Goal: Task Accomplishment & Management: Manage account settings

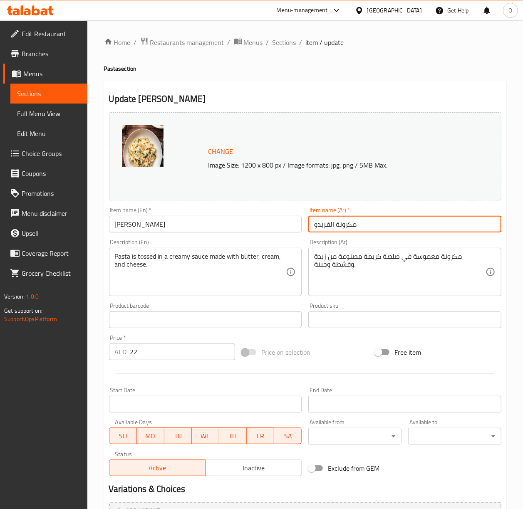
click at [353, 229] on input "مكرونة الفريدو" at bounding box center [404, 224] width 193 height 17
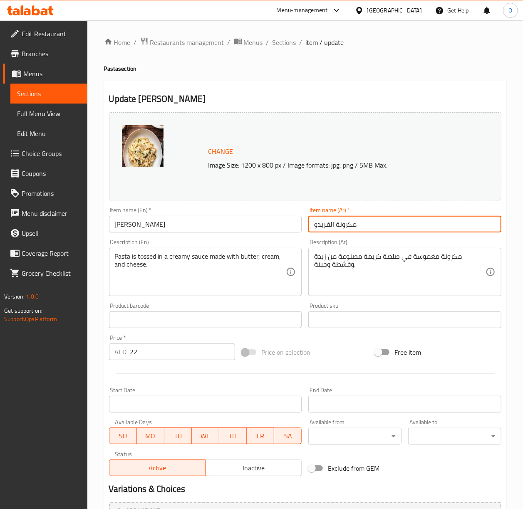
click at [353, 229] on input "مكرونة الفريدو" at bounding box center [404, 224] width 193 height 17
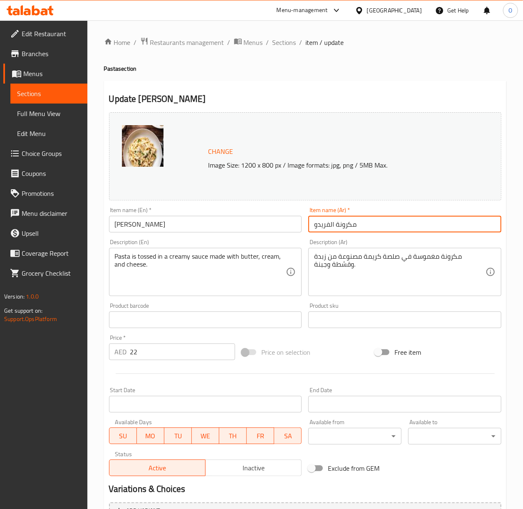
click at [342, 225] on input "مكرونة الفريدو" at bounding box center [404, 224] width 193 height 17
click at [345, 228] on input "باستا الفريدو" at bounding box center [404, 224] width 193 height 17
type input "باستا الفريدو"
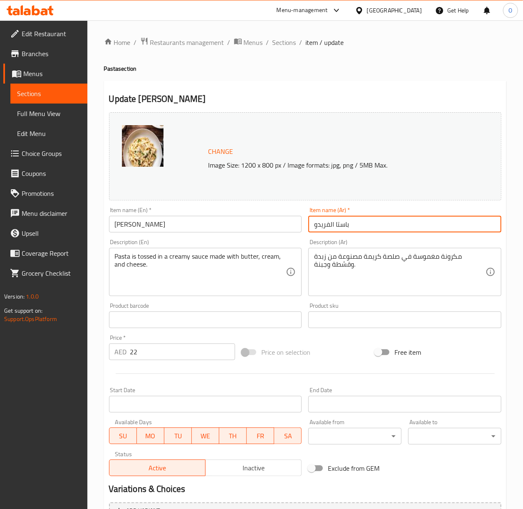
drag, startPoint x: 475, startPoint y: 260, endPoint x: 470, endPoint y: 258, distance: 5.4
click at [475, 260] on textarea "مكرونة مغموسة في صلصة كريمة مصنوعة من زبدة وقشطة وجبنة." at bounding box center [399, 273] width 171 height 40
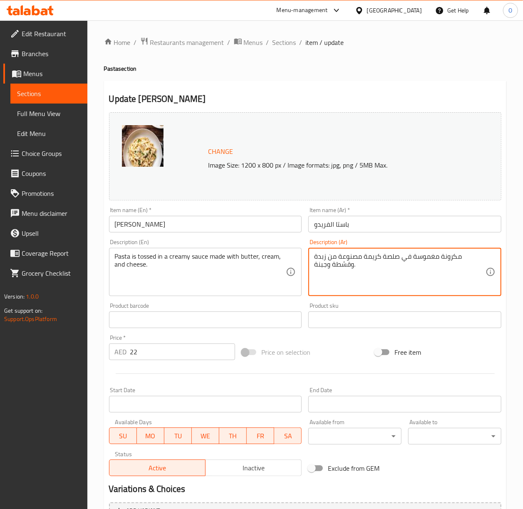
paste textarea "باستا"
click at [473, 258] on textarea "مكرونة مغموسة في صلصة كريمة مصنوعة من زبدة وقشطة وجبنة." at bounding box center [399, 273] width 171 height 40
paste textarea "باستا"
type textarea "باستا مغموسة في صلصة كريمة مصنوعة من زبدة وقشطة وجبنة."
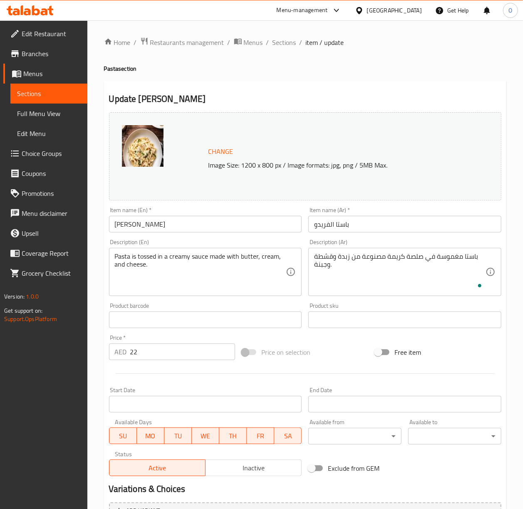
click at [406, 235] on div "Item name (Ar)   * باستا الفريدو Item name ([PERSON_NAME]) *" at bounding box center [405, 220] width 200 height 32
click at [406, 233] on input "باستا الفريدو" at bounding box center [404, 224] width 193 height 17
